Goal: Task Accomplishment & Management: Manage account settings

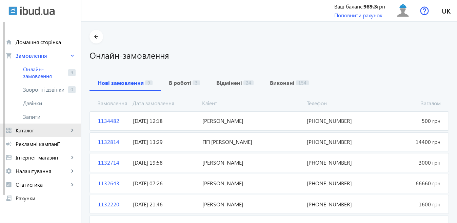
click at [40, 128] on span "Каталог" at bounding box center [42, 130] width 53 height 7
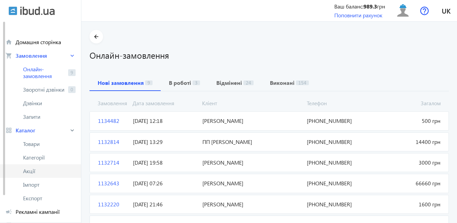
click at [46, 169] on span "Акції" at bounding box center [49, 171] width 53 height 7
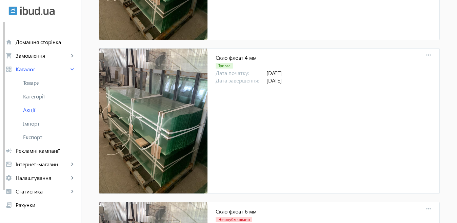
scroll to position [390, 0]
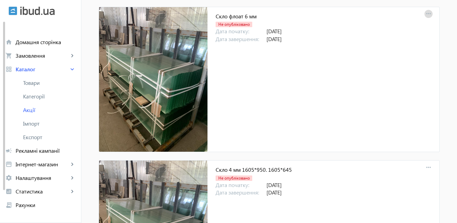
click at [427, 14] on mat-icon "more_horiz" at bounding box center [428, 13] width 9 height 9
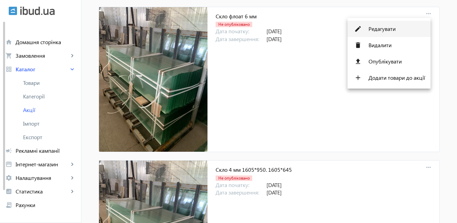
click at [405, 29] on span "Редагувати" at bounding box center [397, 28] width 57 height 5
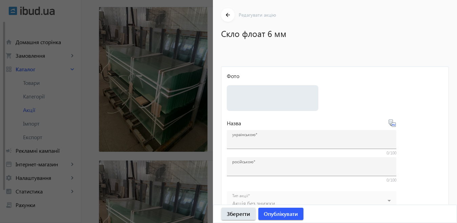
type input "Скло флоат 6 мм"
type input "Стекло 6 мм"
type input "[DATE]"
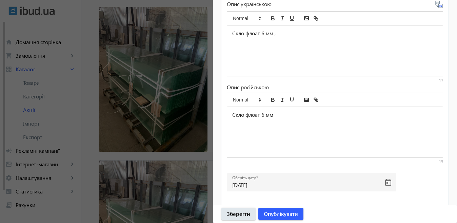
scroll to position [316, 0]
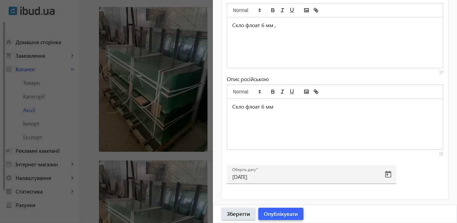
click at [291, 214] on span "Опублікувати" at bounding box center [281, 213] width 34 height 7
click at [181, 193] on div at bounding box center [228, 111] width 457 height 223
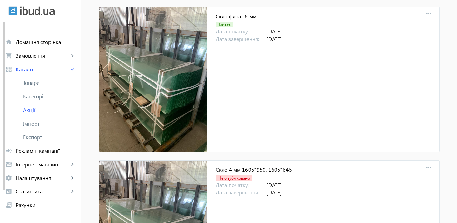
scroll to position [0, 0]
click at [425, 167] on mat-icon "more_horiz" at bounding box center [428, 167] width 9 height 9
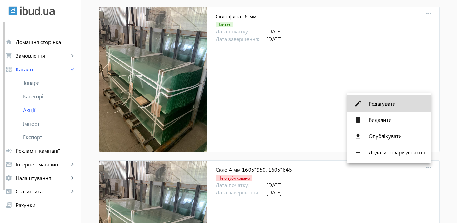
click at [392, 101] on span "Редагувати" at bounding box center [397, 103] width 57 height 5
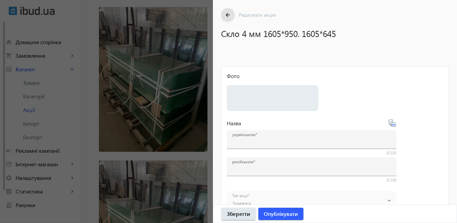
type input "Скло 4 мм 1605*950. 1605*645"
type input "Стекло 4 мм 1605*950. 1605*645"
type input "[DATE]"
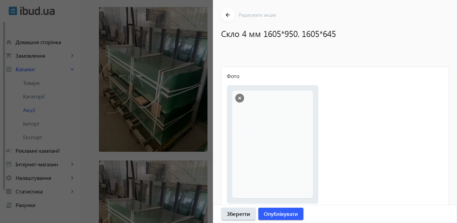
drag, startPoint x: 453, startPoint y: 211, endPoint x: 451, endPoint y: 192, distance: 18.4
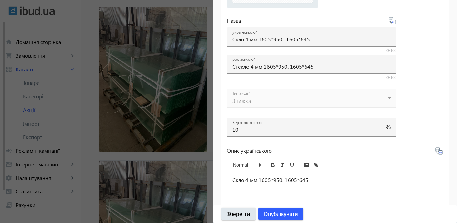
scroll to position [350, 0]
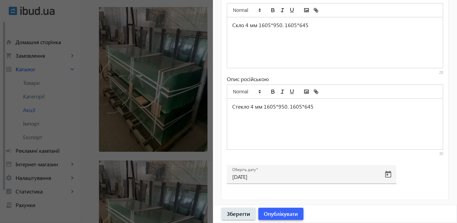
click at [285, 213] on span "Опублікувати" at bounding box center [281, 213] width 34 height 7
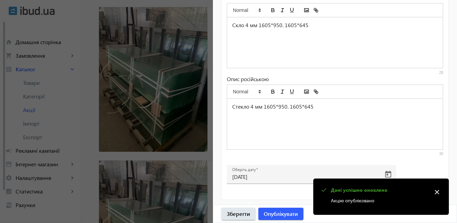
click at [188, 192] on div at bounding box center [228, 111] width 457 height 223
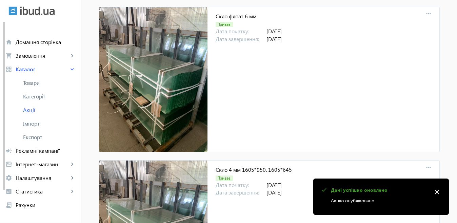
scroll to position [0, 0]
click at [439, 191] on mat-icon "close" at bounding box center [437, 192] width 10 height 10
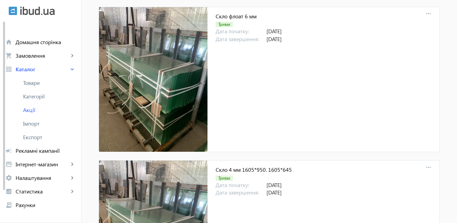
click at [439, 191] on div "arrow_back Акції Додати акцію Ваші акції Скло 4-12 мм закалене Триває Дата поча…" at bounding box center [269, 203] width 357 height 1126
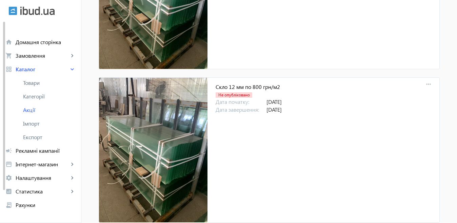
scroll to position [952, 0]
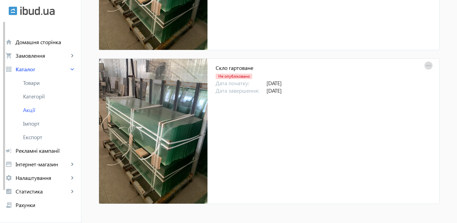
click at [428, 69] on mat-icon "more_horiz" at bounding box center [428, 65] width 9 height 9
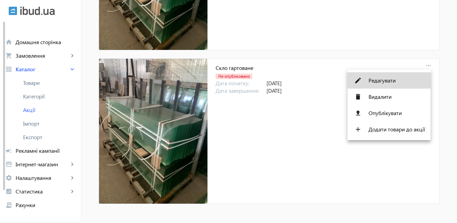
click at [404, 81] on span "Редагувати" at bounding box center [397, 80] width 57 height 5
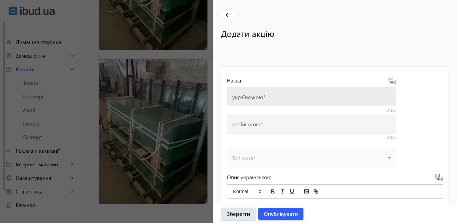
type input "Скло гартоване"
type input "[DATE]"
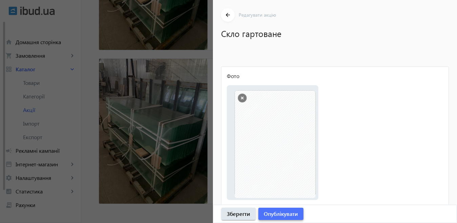
click at [294, 211] on span "Опублікувати" at bounding box center [281, 213] width 34 height 7
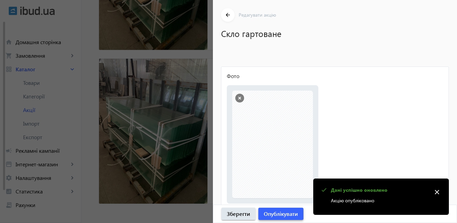
click at [292, 211] on span "Опублікувати" at bounding box center [281, 213] width 34 height 7
click at [196, 171] on div at bounding box center [228, 111] width 457 height 223
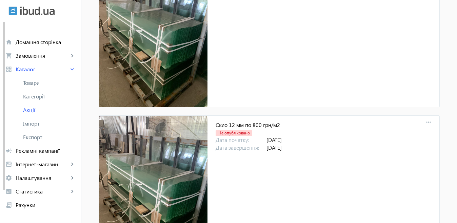
scroll to position [562, 0]
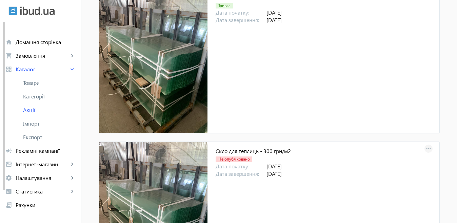
click at [431, 149] on mat-icon "more_horiz" at bounding box center [428, 148] width 9 height 9
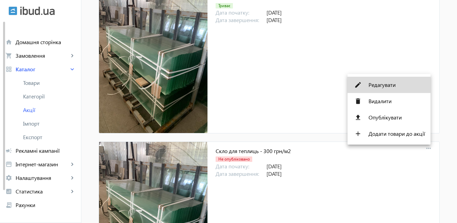
click at [388, 83] on span "Редагувати" at bounding box center [397, 84] width 57 height 5
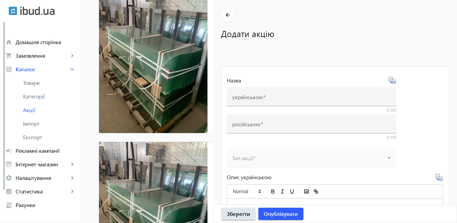
type input "Скло для теплиць - 300 грн/м2"
type input "Стекло для теплиц - 300 грн/м2"
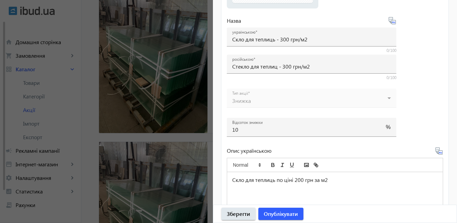
scroll to position [350, 0]
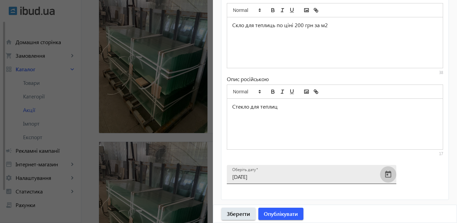
click at [390, 173] on span "Open calendar" at bounding box center [388, 174] width 16 height 16
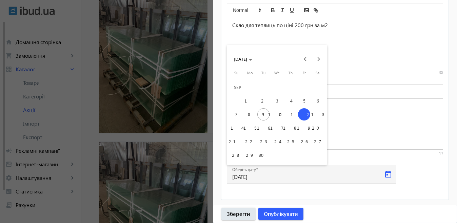
click at [238, 129] on span "14" at bounding box center [236, 128] width 12 height 12
type input "[DATE]"
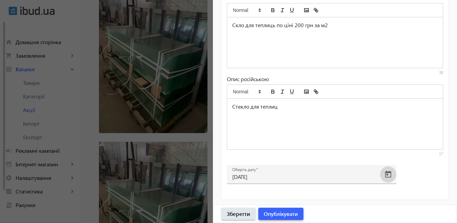
click at [279, 211] on span "Опублікувати" at bounding box center [281, 213] width 34 height 7
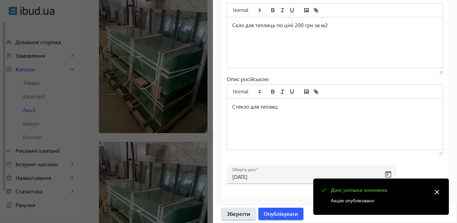
click at [200, 183] on div at bounding box center [228, 111] width 457 height 223
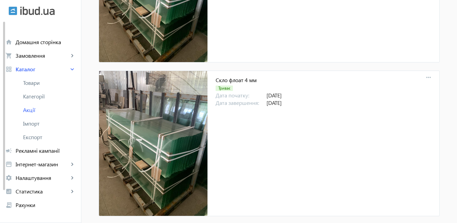
scroll to position [0, 0]
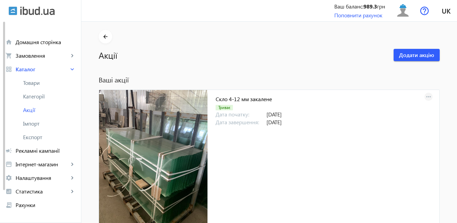
click at [428, 96] on mat-icon "more_horiz" at bounding box center [428, 96] width 9 height 9
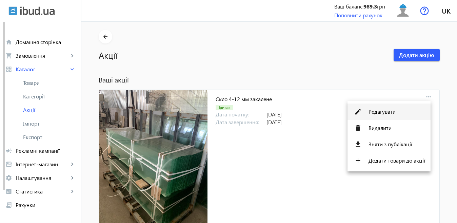
click at [401, 108] on button "edit Редагувати" at bounding box center [389, 111] width 83 height 16
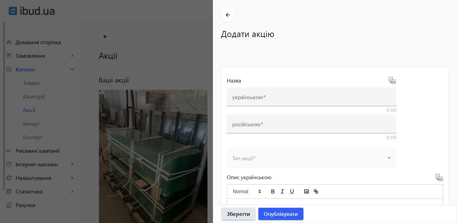
type input "Скло 4-12 мм закалене"
type input "Стекло 4-12 мм каленое"
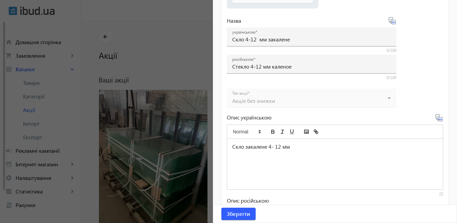
scroll to position [316, 0]
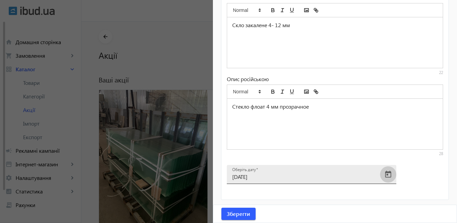
click at [388, 176] on span "Open calendar" at bounding box center [388, 174] width 16 height 16
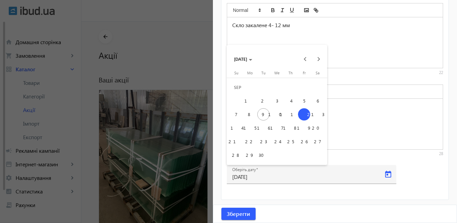
click at [244, 127] on span "15" at bounding box center [250, 128] width 12 height 12
type input "[DATE]"
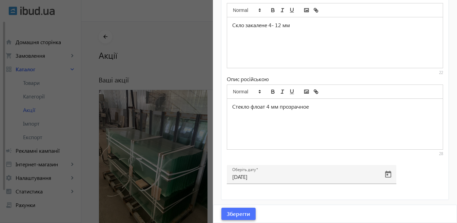
click at [248, 212] on span "Зберегти" at bounding box center [238, 213] width 23 height 7
click at [189, 181] on div at bounding box center [228, 111] width 457 height 223
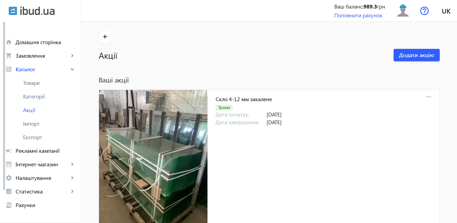
scroll to position [195, 0]
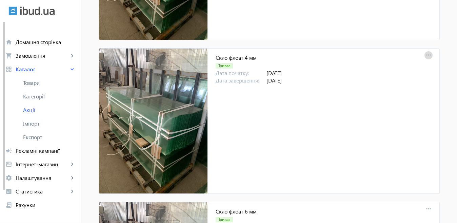
click at [427, 55] on mat-icon "more_horiz" at bounding box center [428, 55] width 9 height 9
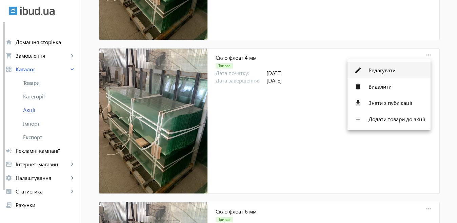
click at [408, 63] on button "edit Редагувати" at bounding box center [389, 70] width 83 height 16
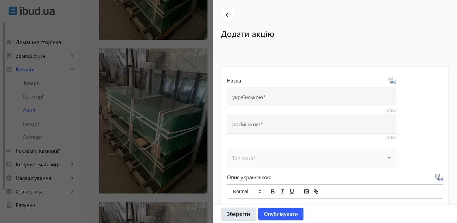
type input "Скло флоат 4 мм"
type input "Стекло флоат 4 мм"
type input "[DATE]"
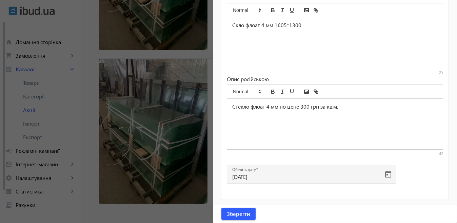
scroll to position [271, 0]
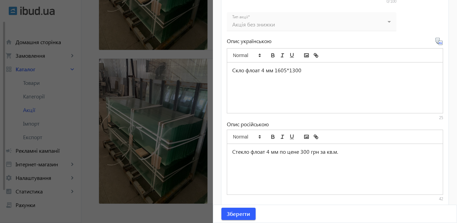
click at [453, 201] on div "arrow_back Редагувати акцію Скло флоат 4 мм Фото Виберіть або перетягніть сюди …" at bounding box center [335, 111] width 244 height 223
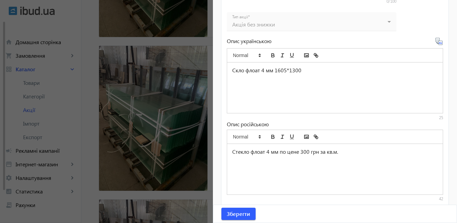
click at [418, 159] on div "Стекло флоат 4 мм по цене 300 грн за кв.м." at bounding box center [335, 169] width 216 height 51
click at [444, 201] on mat-card "Фото Виберіть або перетягніть сюди Ваш файл 28916665582fe4d3648252198449568-f3c…" at bounding box center [335, 20] width 228 height 450
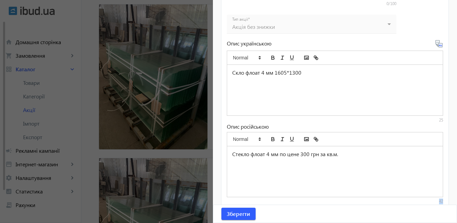
scroll to position [895, 0]
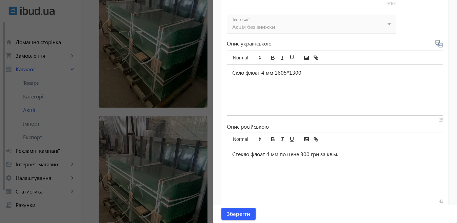
click at [417, 161] on div "Стекло флоат 4 мм по цене 300 грн за кв.м." at bounding box center [335, 171] width 216 height 51
click at [180, 143] on div at bounding box center [228, 111] width 457 height 223
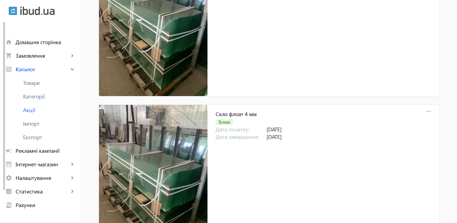
scroll to position [0, 0]
click at [429, 110] on mat-icon "more_horiz" at bounding box center [428, 111] width 9 height 9
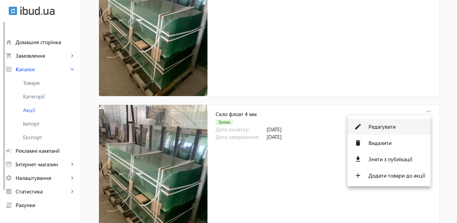
click at [399, 121] on button "edit Редагувати" at bounding box center [389, 126] width 83 height 16
click at [399, 121] on div "edit Редагувати delete Видалити file_download Зняти з публікації add Додати тов…" at bounding box center [389, 151] width 83 height 71
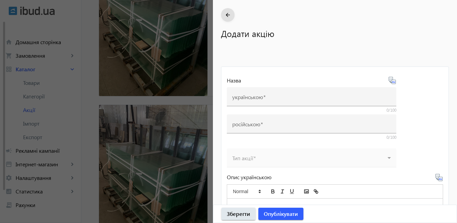
type input "Скло флоат 4 мм"
type input "Стекло флоат 4 мм"
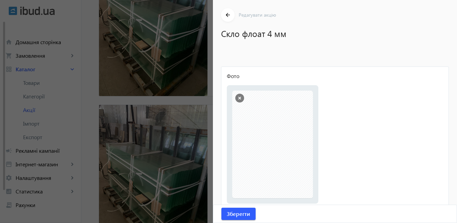
drag, startPoint x: 449, startPoint y: 201, endPoint x: 455, endPoint y: 198, distance: 6.7
click at [455, 198] on div "arrow_back Редагувати акцію Скло флоат 4 мм Фото Виберіть або перетягніть сюди …" at bounding box center [335, 111] width 244 height 223
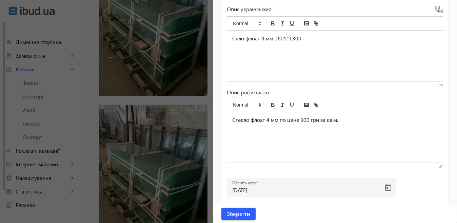
scroll to position [316, 0]
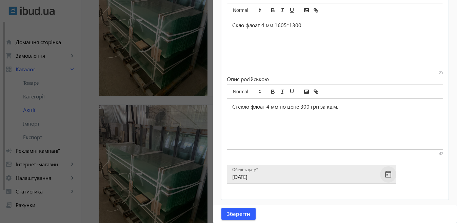
click at [388, 177] on span "Open calendar" at bounding box center [388, 174] width 16 height 16
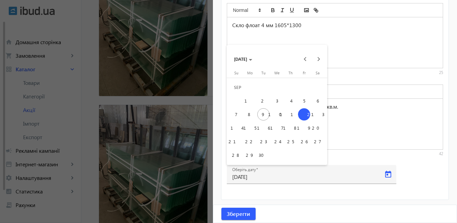
click at [248, 131] on span "15" at bounding box center [250, 128] width 12 height 12
type input "[DATE]"
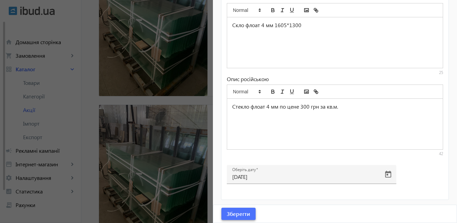
click at [244, 215] on span "Зберегти" at bounding box center [238, 213] width 23 height 7
click at [192, 181] on div at bounding box center [228, 111] width 457 height 223
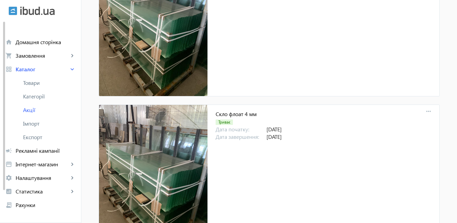
scroll to position [334, 0]
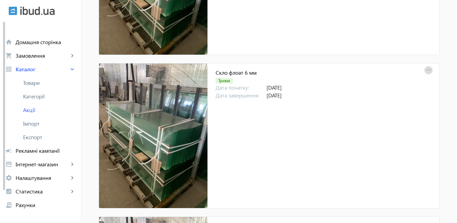
click at [428, 68] on mat-icon "more_horiz" at bounding box center [428, 69] width 9 height 9
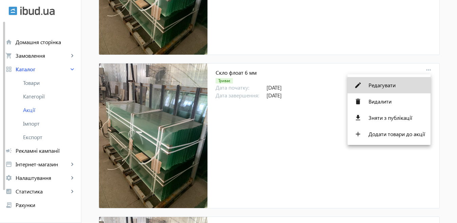
click at [393, 83] on span "Редагувати" at bounding box center [397, 84] width 57 height 5
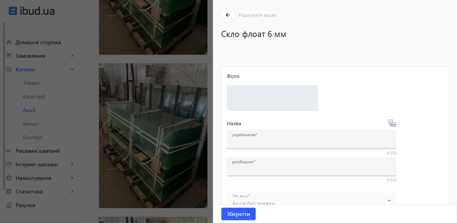
type input "Скло флоат 6 мм"
type input "Стекло 6 мм"
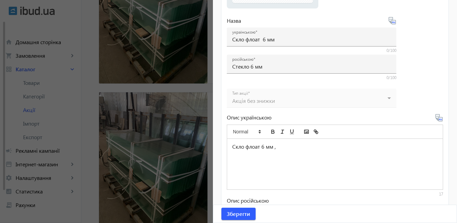
scroll to position [316, 0]
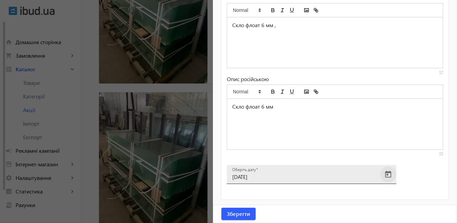
click at [389, 175] on span "Open calendar" at bounding box center [388, 174] width 16 height 16
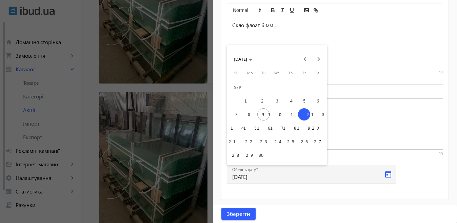
click at [252, 128] on span "15" at bounding box center [250, 128] width 12 height 12
type input "[DATE]"
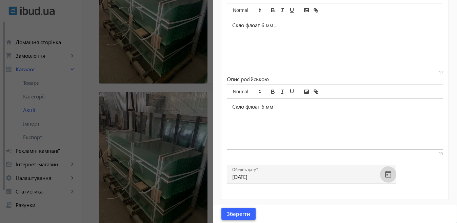
click at [247, 213] on span "Зберегти" at bounding box center [238, 213] width 23 height 7
click at [197, 190] on div at bounding box center [228, 111] width 457 height 223
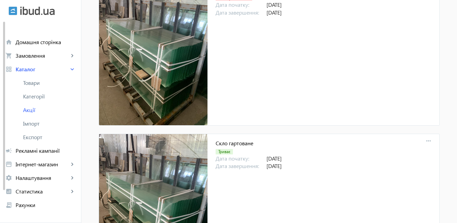
scroll to position [682, 0]
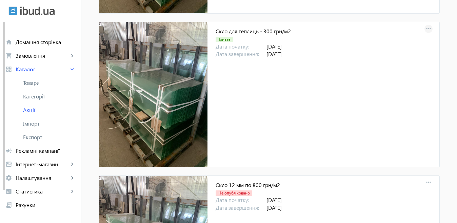
click at [426, 26] on mat-icon "more_horiz" at bounding box center [428, 28] width 9 height 9
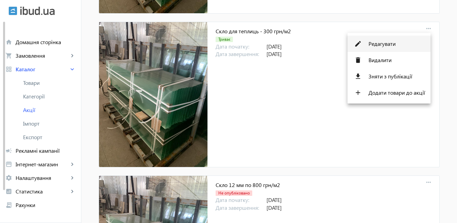
click at [404, 47] on button "edit Редагувати" at bounding box center [389, 44] width 83 height 16
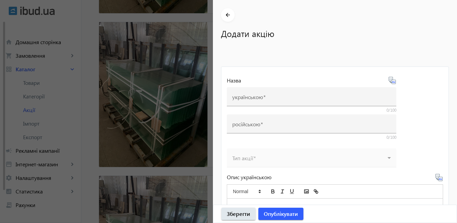
type input "Скло для теплиць - 300 грн/м2"
type input "Стекло для теплиц - 300 грн/м2"
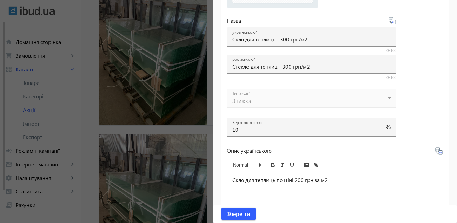
scroll to position [350, 0]
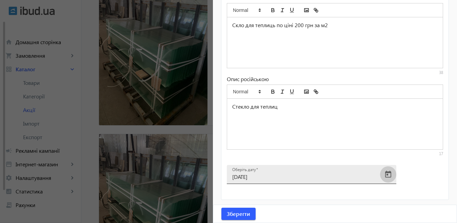
click at [386, 169] on span "Open calendar" at bounding box center [388, 174] width 16 height 16
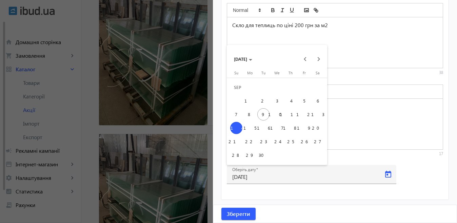
click at [251, 130] on span "15" at bounding box center [250, 128] width 12 height 12
type input "[DATE]"
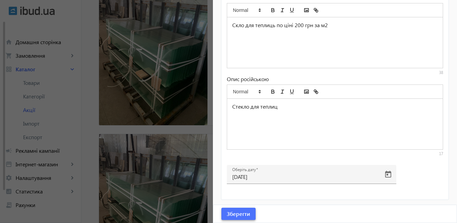
click at [247, 215] on span "Зберегти" at bounding box center [238, 213] width 23 height 7
click at [179, 174] on div at bounding box center [228, 111] width 457 height 223
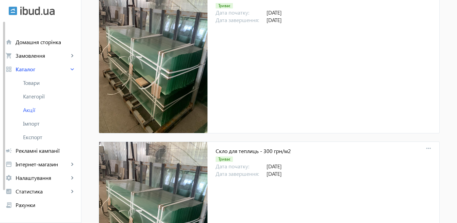
scroll to position [367, 0]
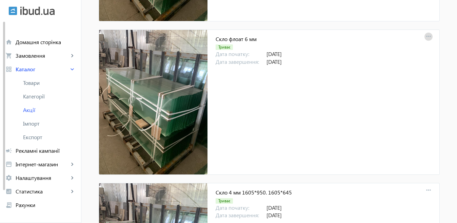
click at [428, 39] on mat-icon "more_horiz" at bounding box center [428, 36] width 9 height 9
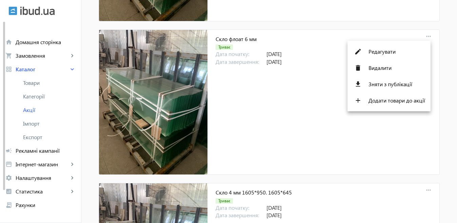
click at [456, 214] on div at bounding box center [228, 111] width 457 height 223
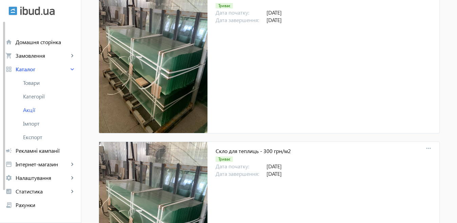
scroll to position [757, 0]
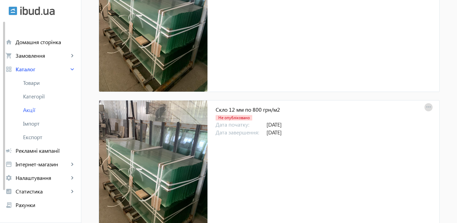
click at [427, 104] on mat-icon "more_horiz" at bounding box center [428, 106] width 9 height 9
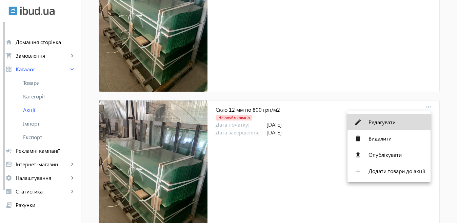
click at [412, 121] on span "Редагувати" at bounding box center [397, 121] width 57 height 5
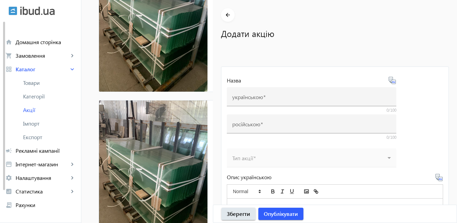
type input "Скло 12 мм по 800 грн/м2"
type input "Стекло 12 мм по 800 грн/м2"
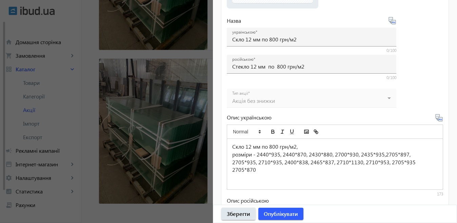
scroll to position [316, 0]
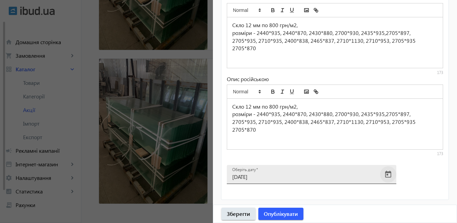
click at [390, 175] on span "Open calendar" at bounding box center [388, 174] width 16 height 16
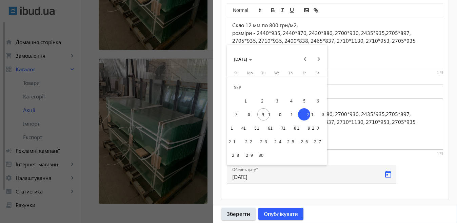
click at [250, 128] on span "15" at bounding box center [250, 128] width 12 height 12
type input "[DATE]"
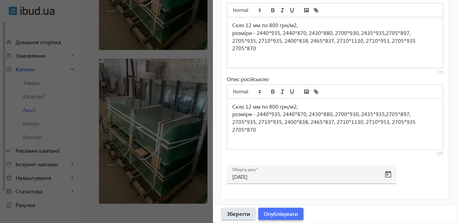
click at [276, 210] on span "Опублікувати" at bounding box center [281, 213] width 34 height 7
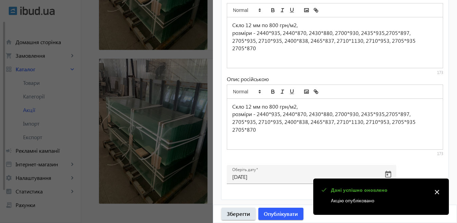
click at [185, 180] on div at bounding box center [228, 111] width 457 height 223
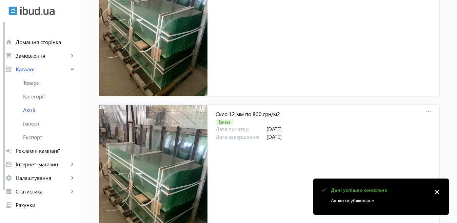
scroll to position [948, 0]
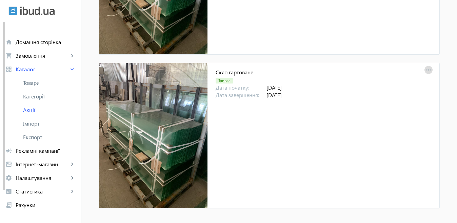
click at [424, 67] on mat-icon "more_horiz" at bounding box center [428, 69] width 9 height 9
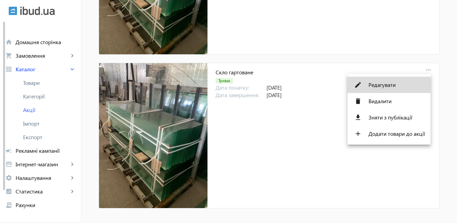
click at [400, 88] on button "edit Редагувати" at bounding box center [389, 85] width 83 height 16
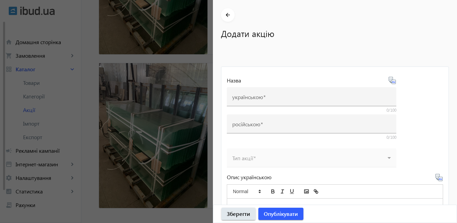
type input "Скло гартоване"
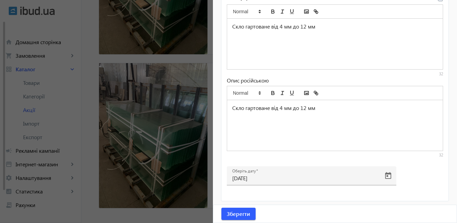
scroll to position [316, 0]
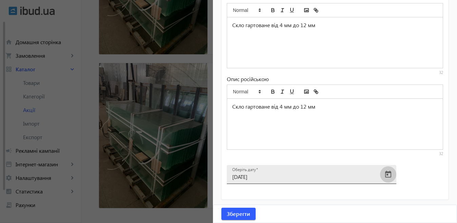
click at [386, 176] on span "Open calendar" at bounding box center [388, 174] width 16 height 16
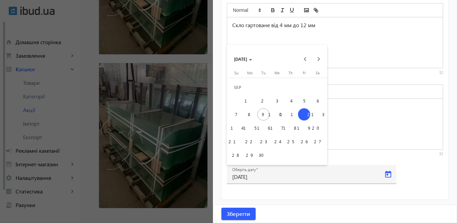
click at [254, 129] on span "15" at bounding box center [250, 128] width 12 height 12
type input "[DATE]"
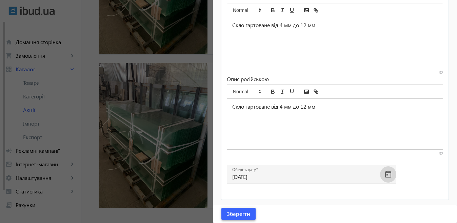
click at [252, 215] on span "submit" at bounding box center [238, 214] width 34 height 16
click at [195, 189] on div at bounding box center [228, 111] width 457 height 223
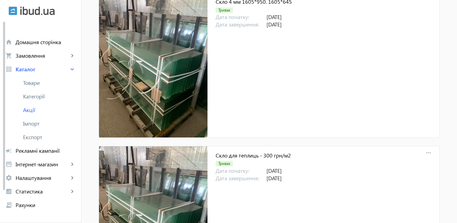
scroll to position [363, 0]
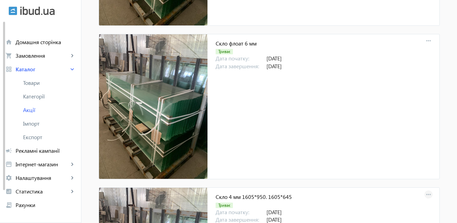
click at [429, 192] on mat-icon "more_horiz" at bounding box center [428, 194] width 9 height 9
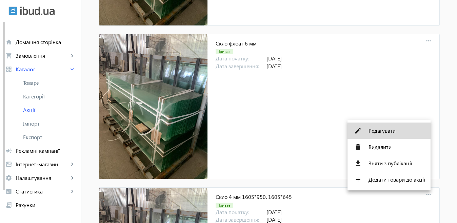
click at [398, 131] on span "Редагувати" at bounding box center [397, 130] width 57 height 5
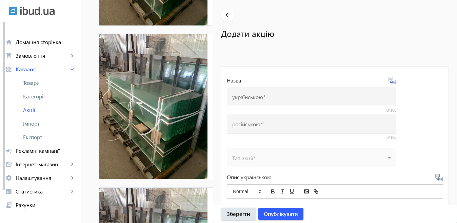
type input "Скло 4 мм 1605*950. 1605*645"
type input "Стекло 4 мм 1605*950. 1605*645"
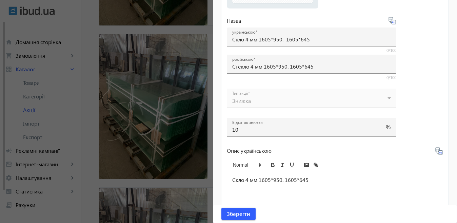
scroll to position [350, 0]
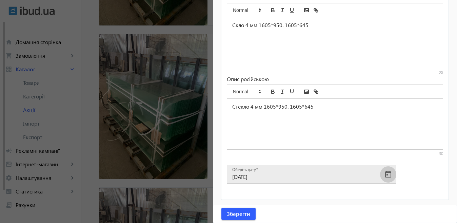
click at [389, 174] on span "Open calendar" at bounding box center [388, 174] width 16 height 16
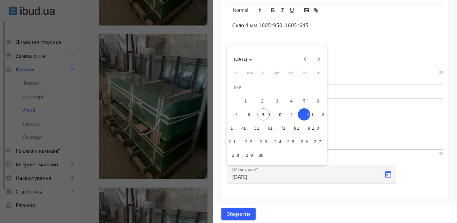
click at [250, 127] on span "15" at bounding box center [250, 128] width 12 height 12
type input "[DATE]"
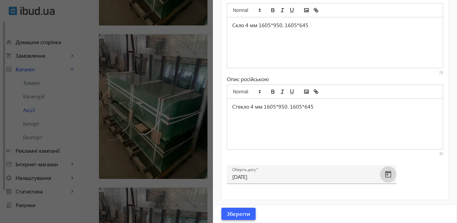
click at [247, 214] on span "Зберегти" at bounding box center [238, 213] width 23 height 7
click at [197, 198] on div at bounding box center [228, 111] width 457 height 223
